Goal: Navigation & Orientation: Find specific page/section

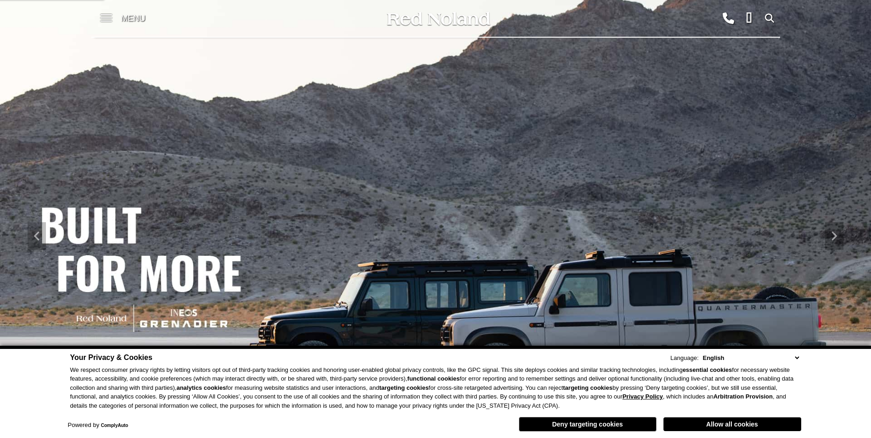
drag, startPoint x: 119, startPoint y: 17, endPoint x: 112, endPoint y: 17, distance: 6.9
click at [119, 17] on div "Menu" at bounding box center [124, 18] width 67 height 37
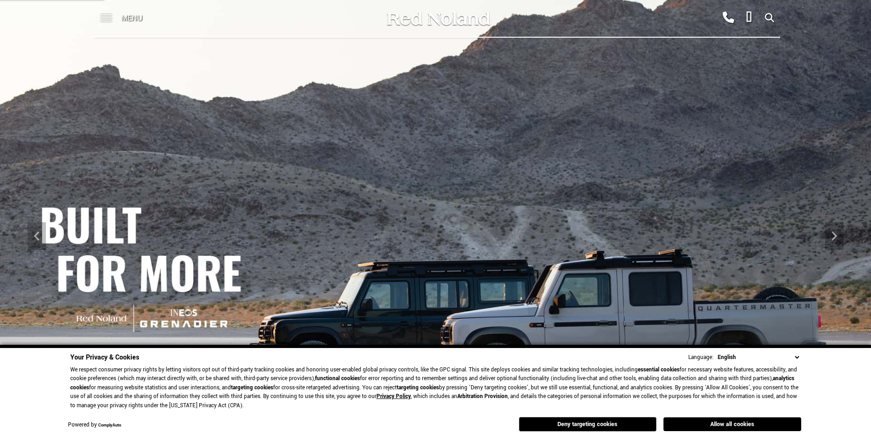
click at [108, 15] on span at bounding box center [106, 14] width 11 height 1
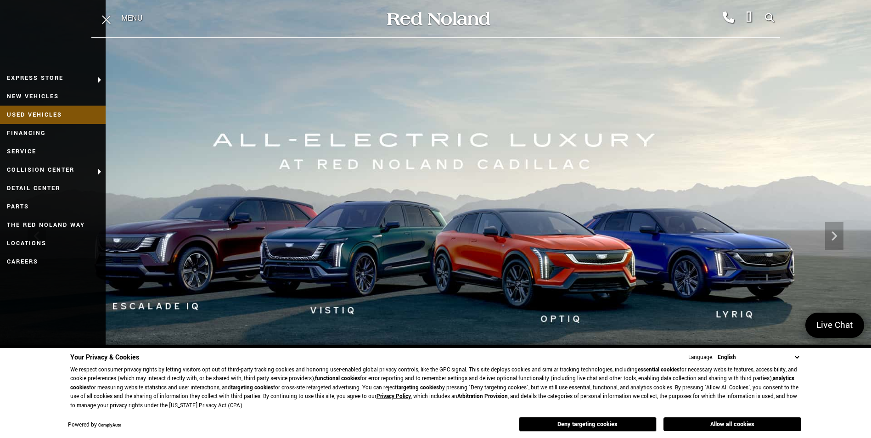
click at [37, 111] on link "Used Vehicles" at bounding box center [53, 115] width 106 height 18
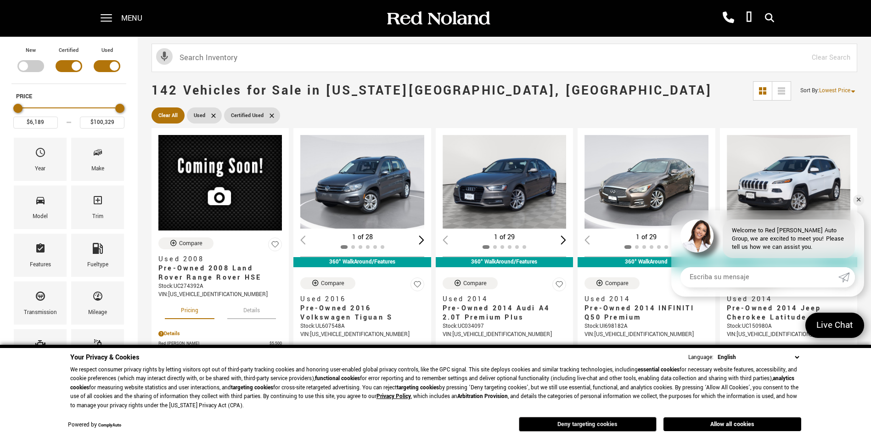
click at [594, 421] on button "Deny targeting cookies" at bounding box center [588, 424] width 138 height 15
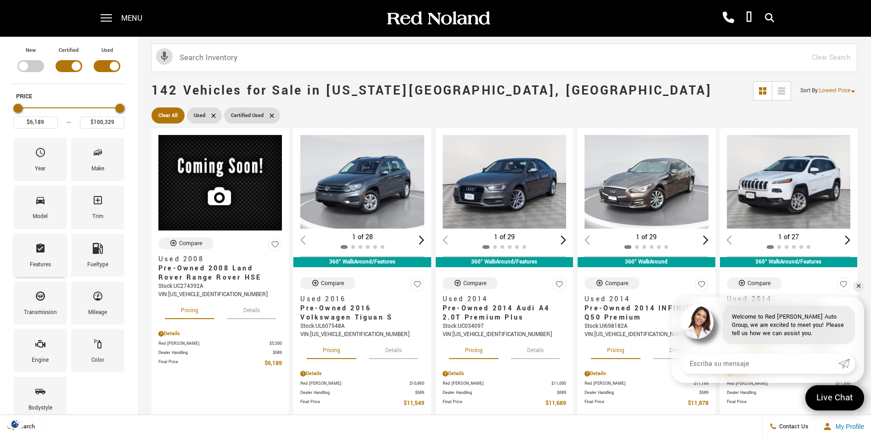
click at [54, 255] on div "Features" at bounding box center [40, 255] width 53 height 43
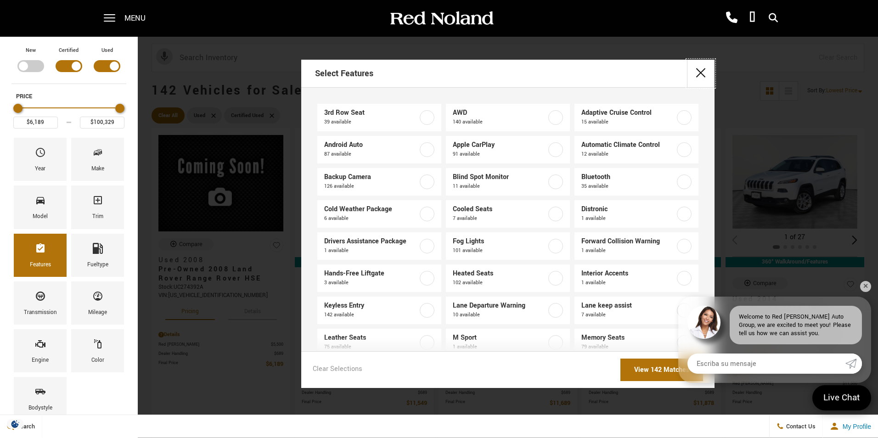
click at [701, 71] on button "close" at bounding box center [701, 74] width 28 height 28
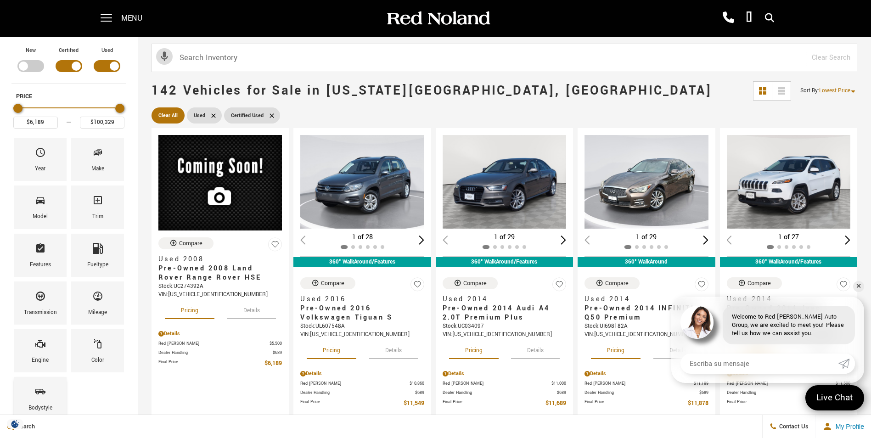
click at [51, 393] on div "Bodystyle" at bounding box center [40, 398] width 53 height 43
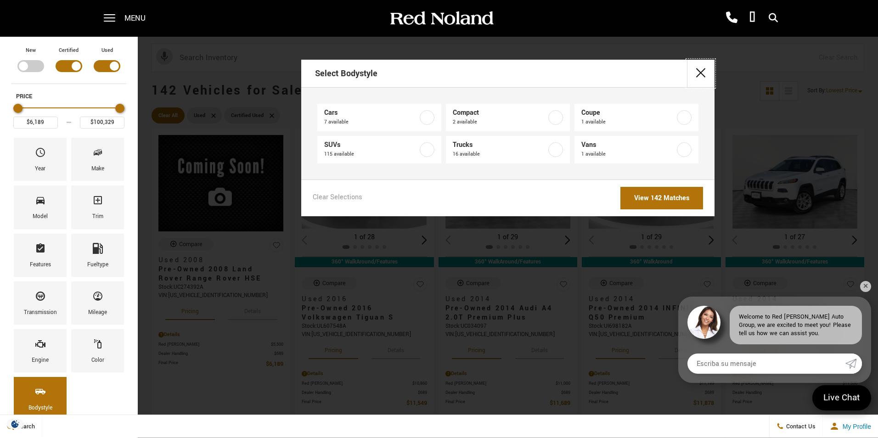
click at [708, 70] on button "close" at bounding box center [701, 74] width 28 height 28
